Goal: Information Seeking & Learning: Find specific fact

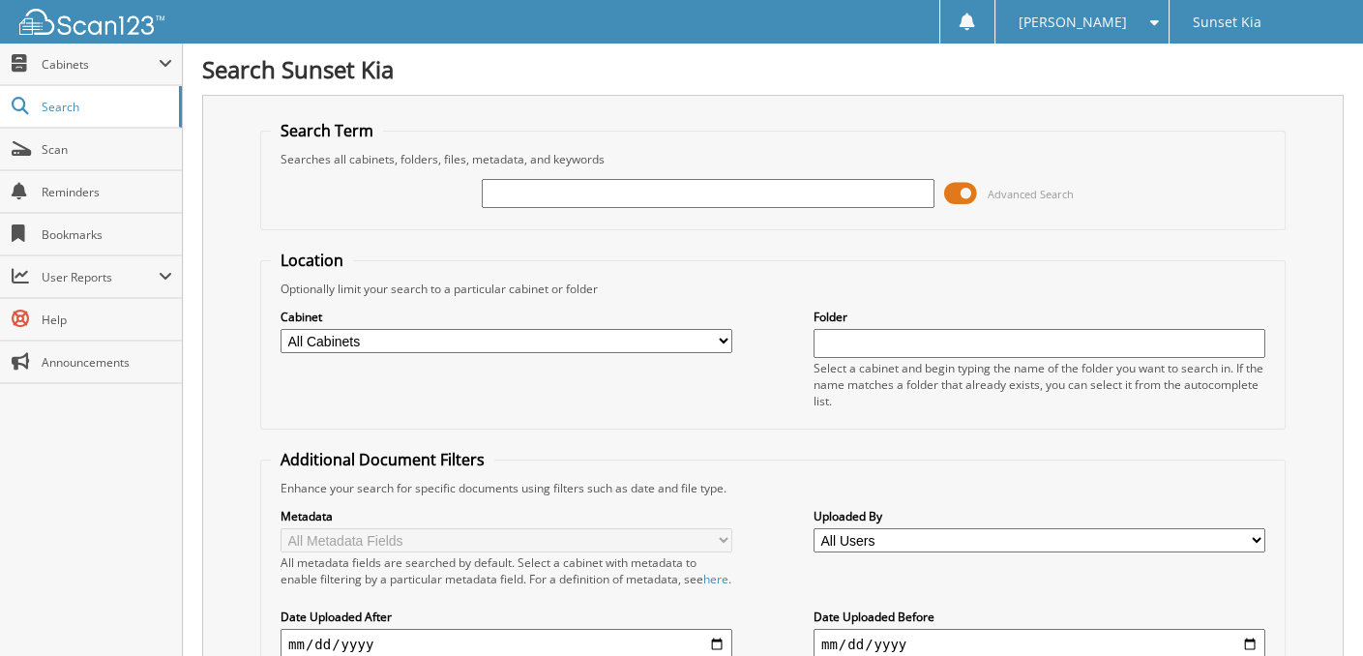
paste input "[US_VEHICLE_IDENTIFICATION_NUMBER]"
type input "[US_VEHICLE_IDENTIFICATION_NUMBER]"
drag, startPoint x: 563, startPoint y: 189, endPoint x: 314, endPoint y: 188, distance: 248.5
click at [320, 188] on div "5XXGN4A79CG012430 Advanced Search" at bounding box center [773, 193] width 1004 height 52
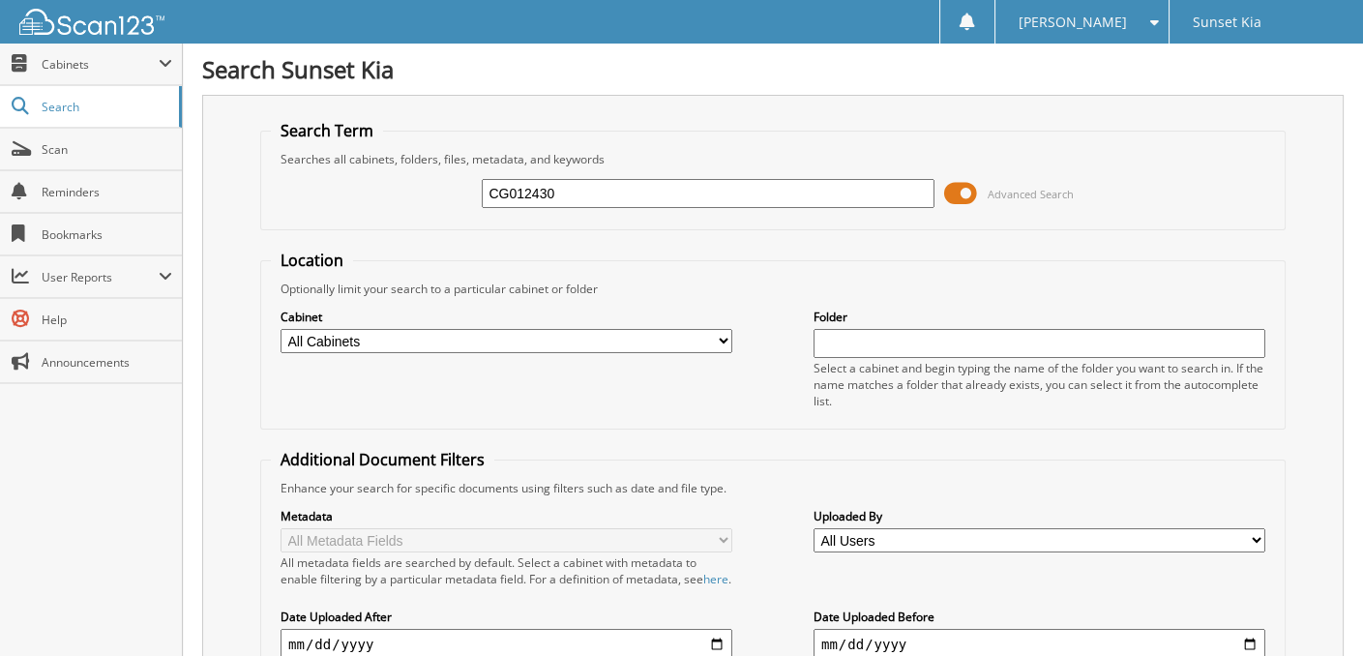
click at [588, 188] on input "CG012430" at bounding box center [708, 193] width 452 height 29
type input "CG012430"
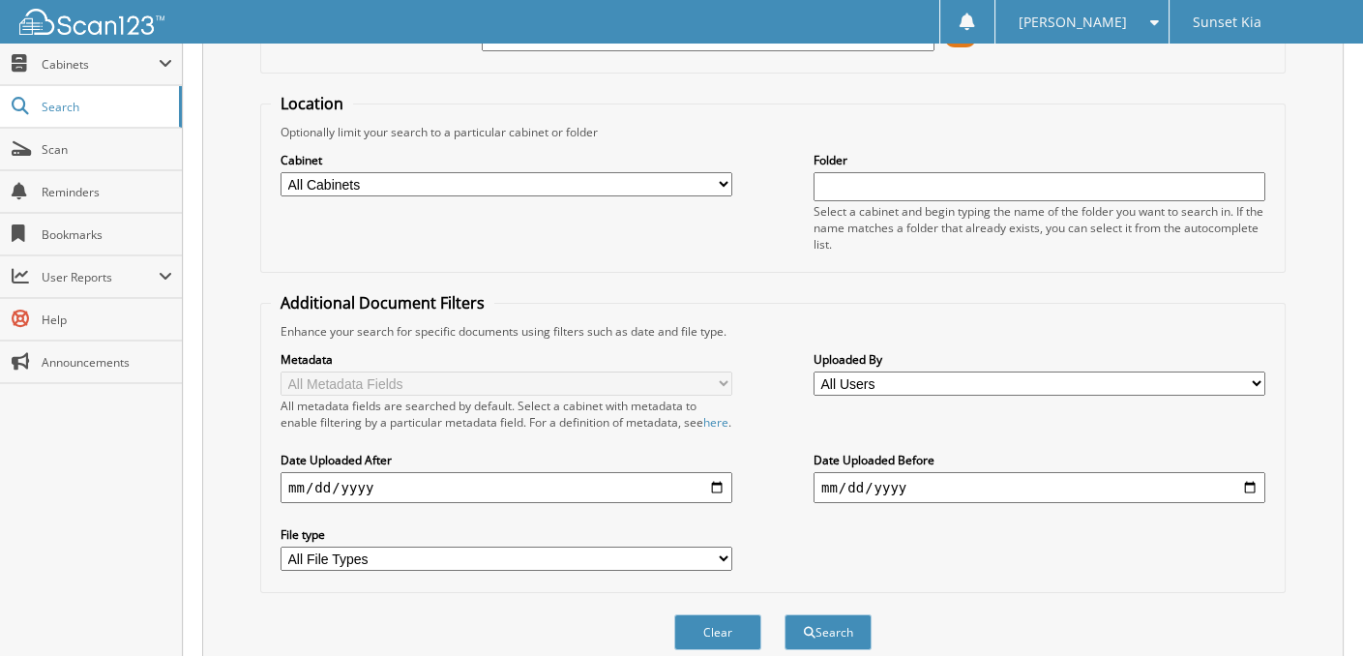
scroll to position [544, 0]
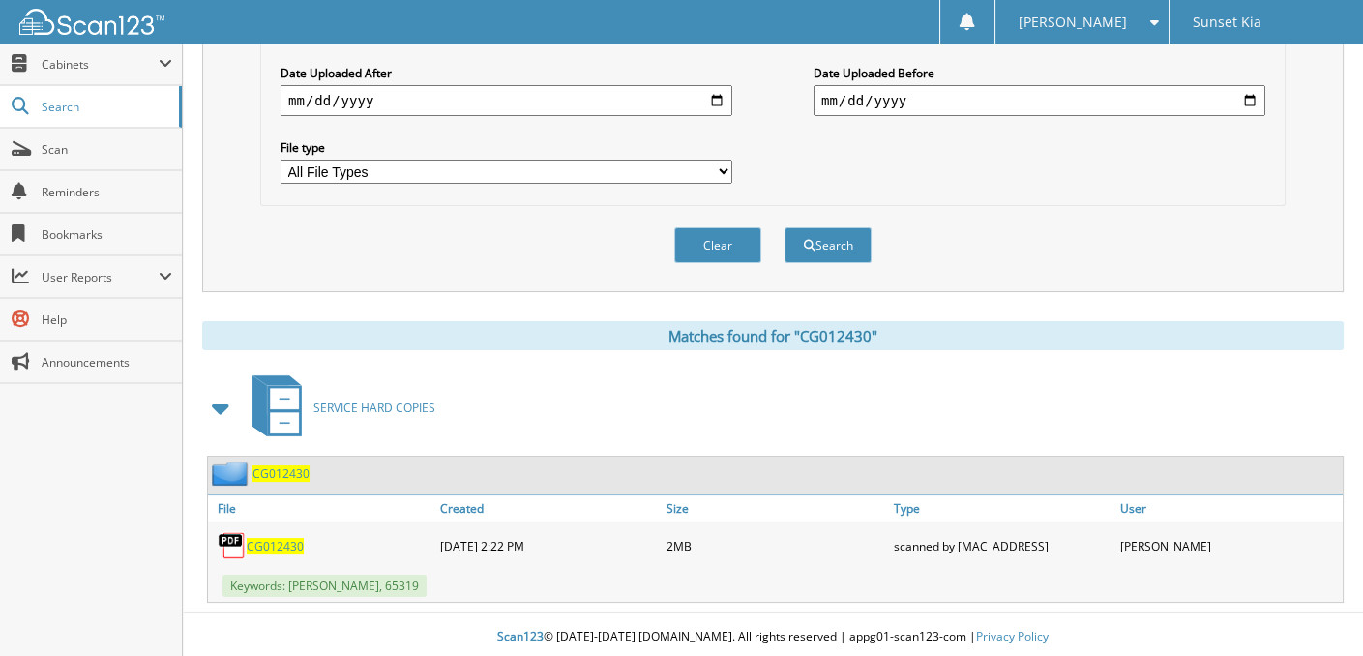
click at [276, 541] on span "CG012430" at bounding box center [275, 546] width 57 height 16
